Goal: Find specific page/section: Find specific page/section

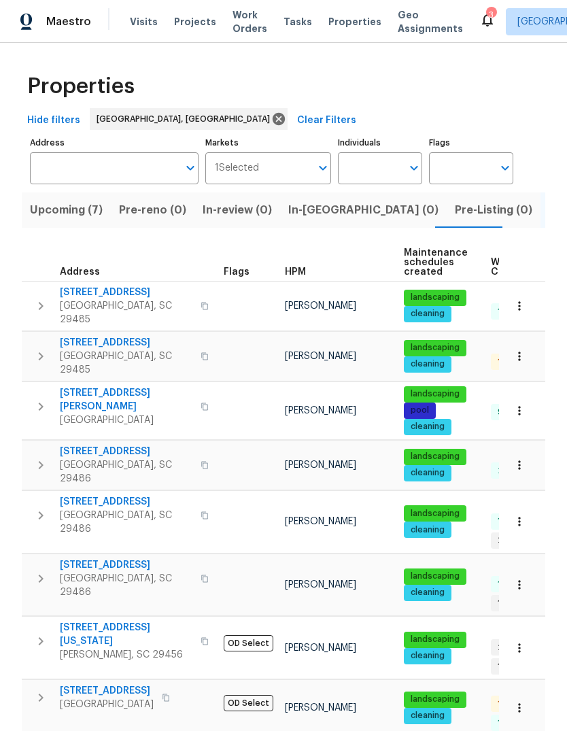
click at [148, 25] on span "Visits" at bounding box center [144, 22] width 28 height 14
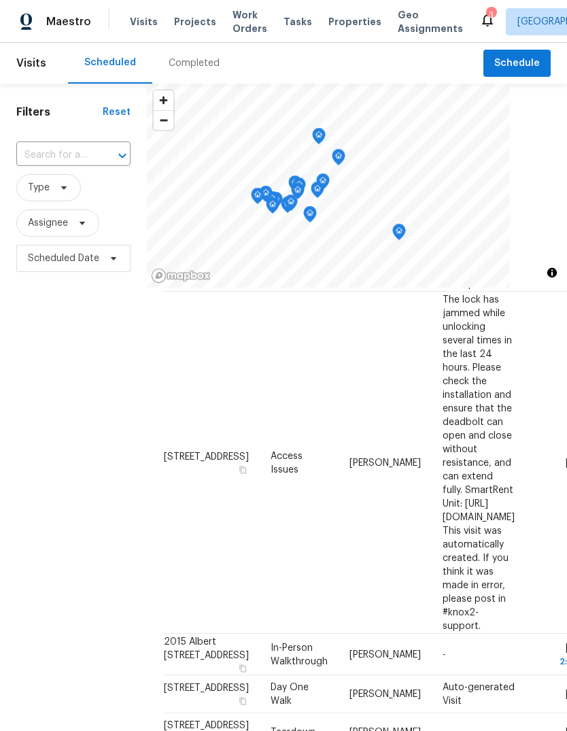
scroll to position [164, 0]
click at [352, 22] on span "Properties" at bounding box center [355, 22] width 53 height 14
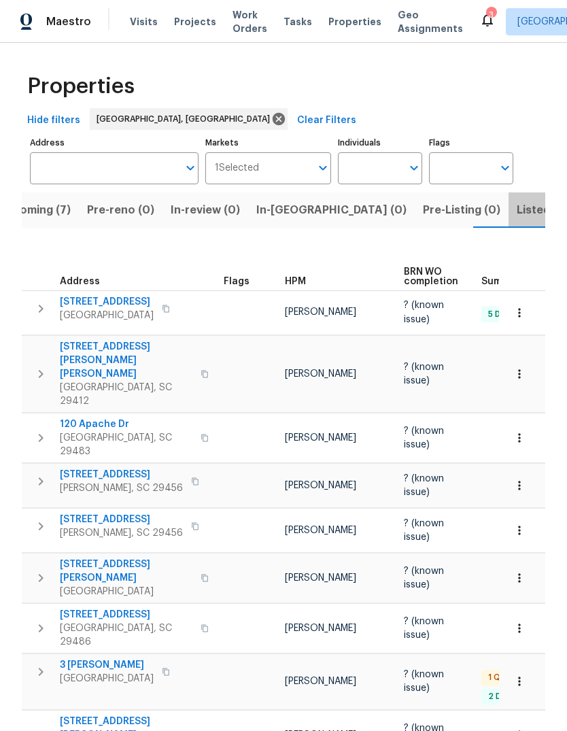
click at [509, 224] on button "Listed (10)" at bounding box center [545, 210] width 73 height 35
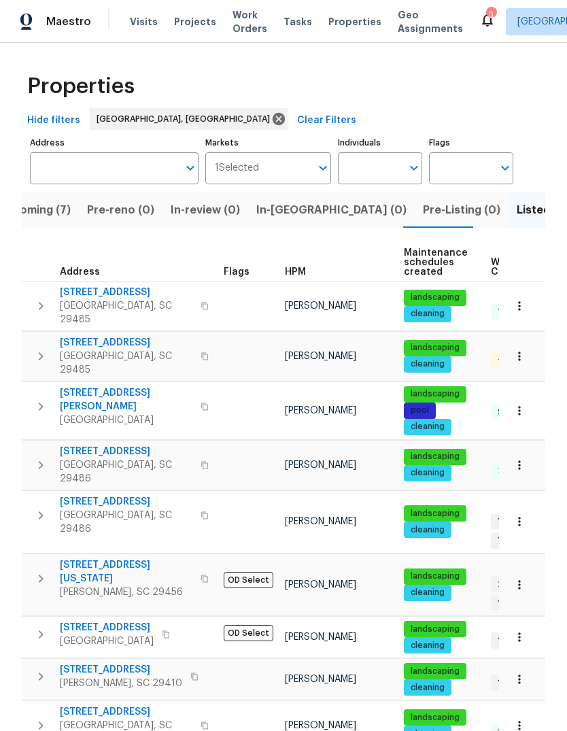
click at [527, 304] on button "button" at bounding box center [520, 306] width 30 height 30
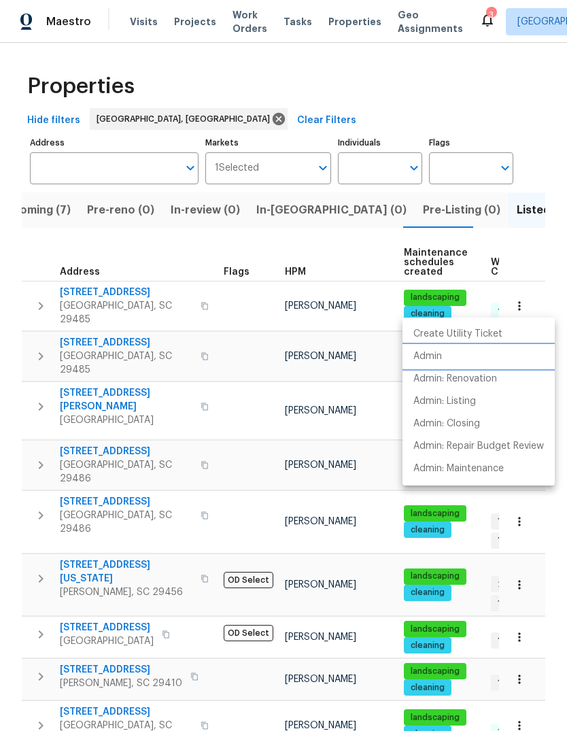
click at [446, 361] on li "Admin" at bounding box center [479, 357] width 152 height 22
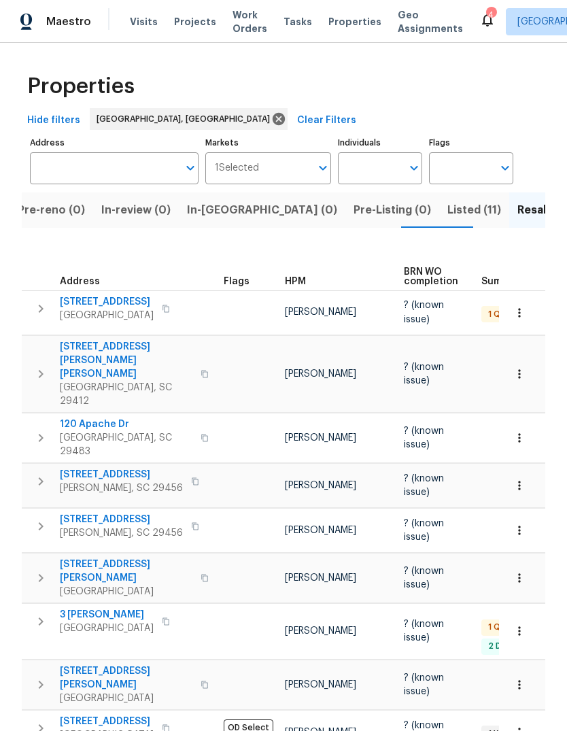
click at [448, 206] on span "Listed (11)" at bounding box center [475, 210] width 54 height 19
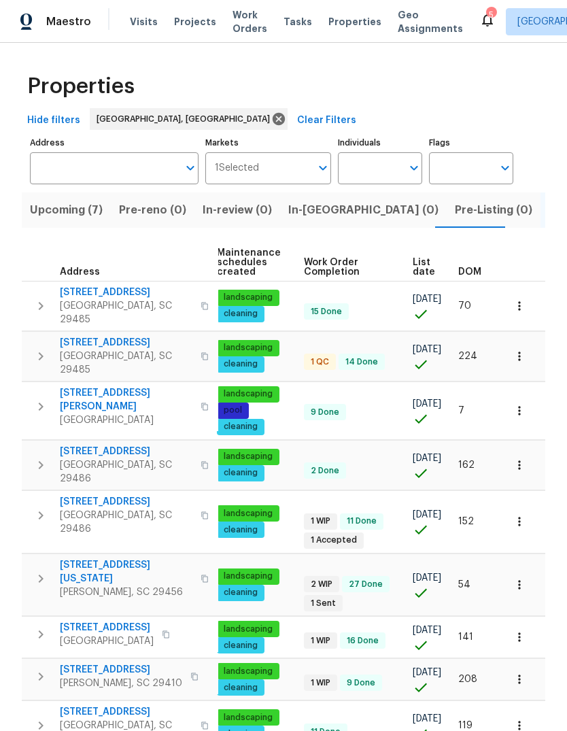
scroll to position [0, 188]
click at [527, 665] on button "button" at bounding box center [520, 680] width 30 height 30
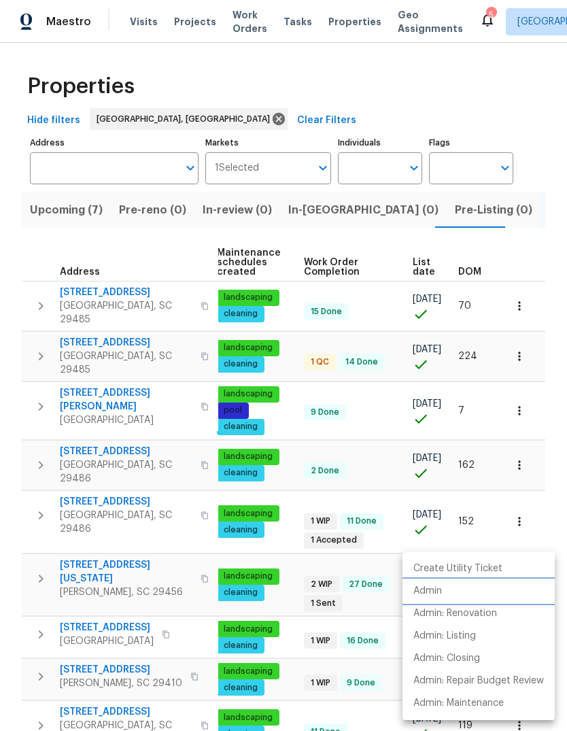
click at [438, 593] on p "Admin" at bounding box center [428, 591] width 29 height 14
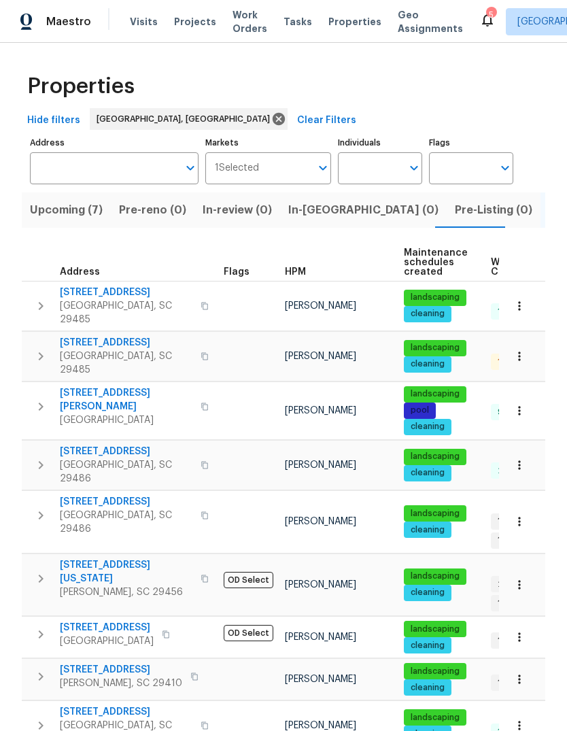
click at [71, 214] on span "Upcoming (7)" at bounding box center [66, 210] width 73 height 19
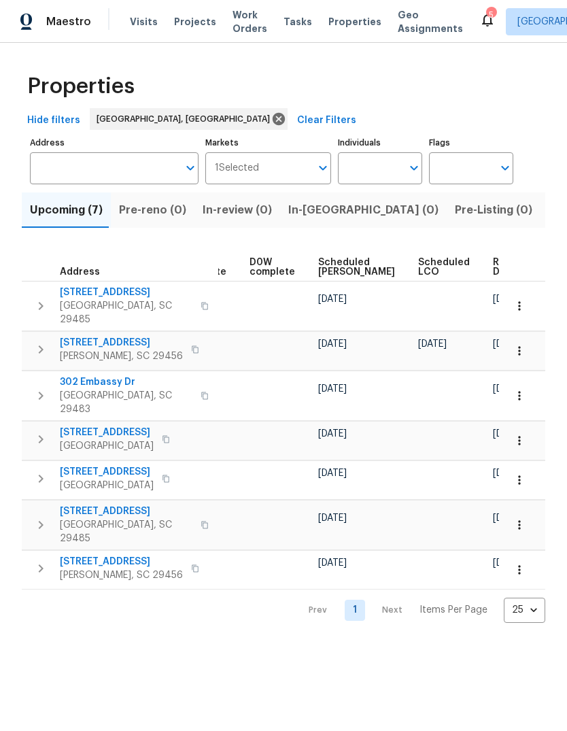
scroll to position [0, 356]
click at [527, 305] on button "button" at bounding box center [520, 306] width 30 height 30
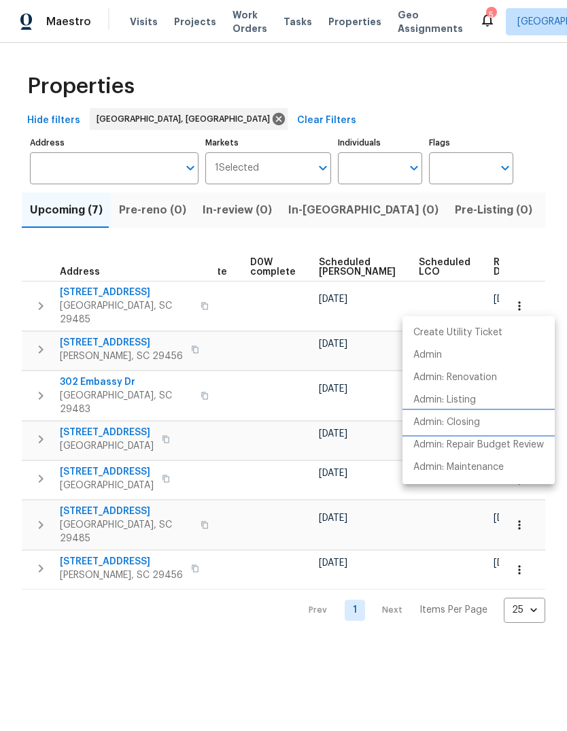
click at [475, 420] on p "Admin: Closing" at bounding box center [447, 423] width 67 height 14
click at [473, 205] on div at bounding box center [283, 365] width 567 height 731
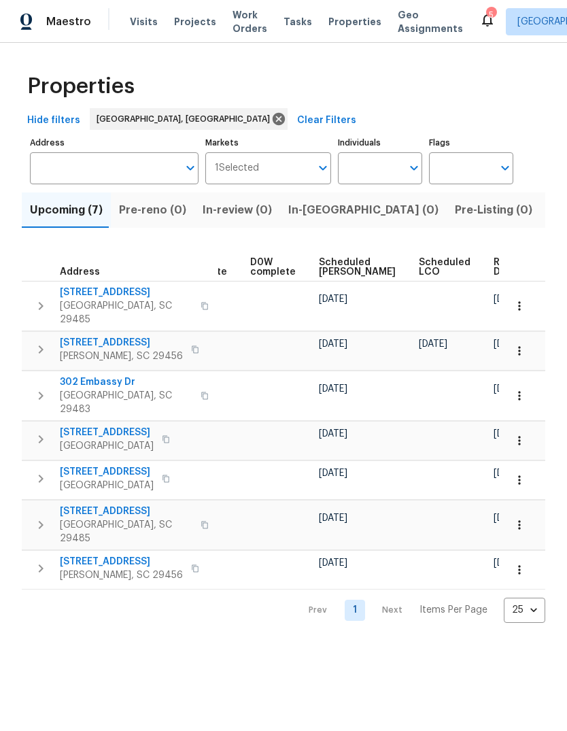
click at [549, 209] on span "Listed (10)" at bounding box center [577, 210] width 57 height 19
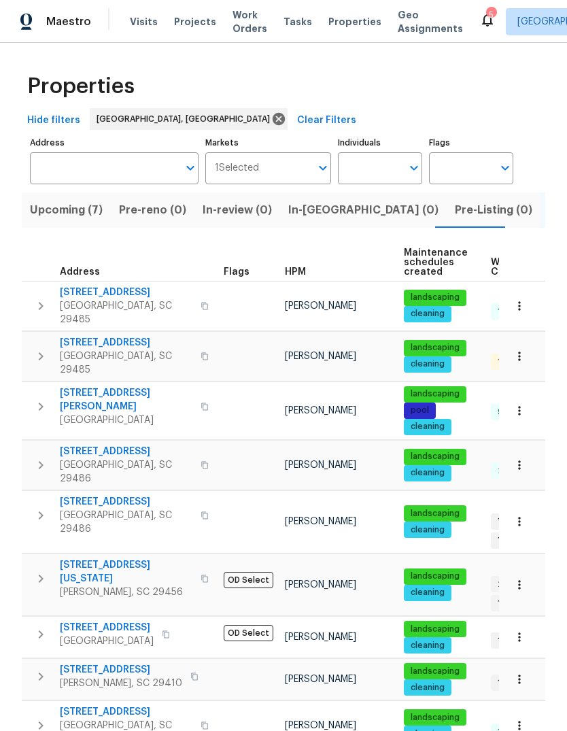
click at [117, 292] on span "109 Evance Ct" at bounding box center [126, 293] width 133 height 14
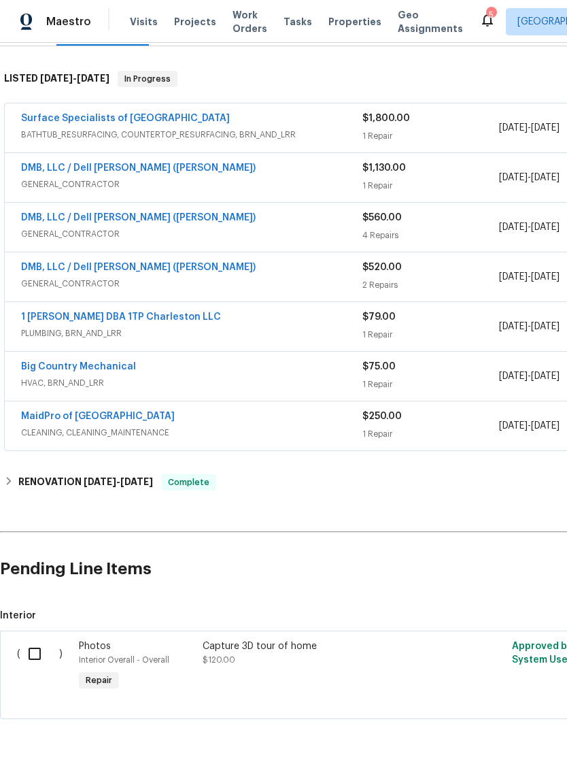
scroll to position [200, 0]
